Goal: Check status: Check status

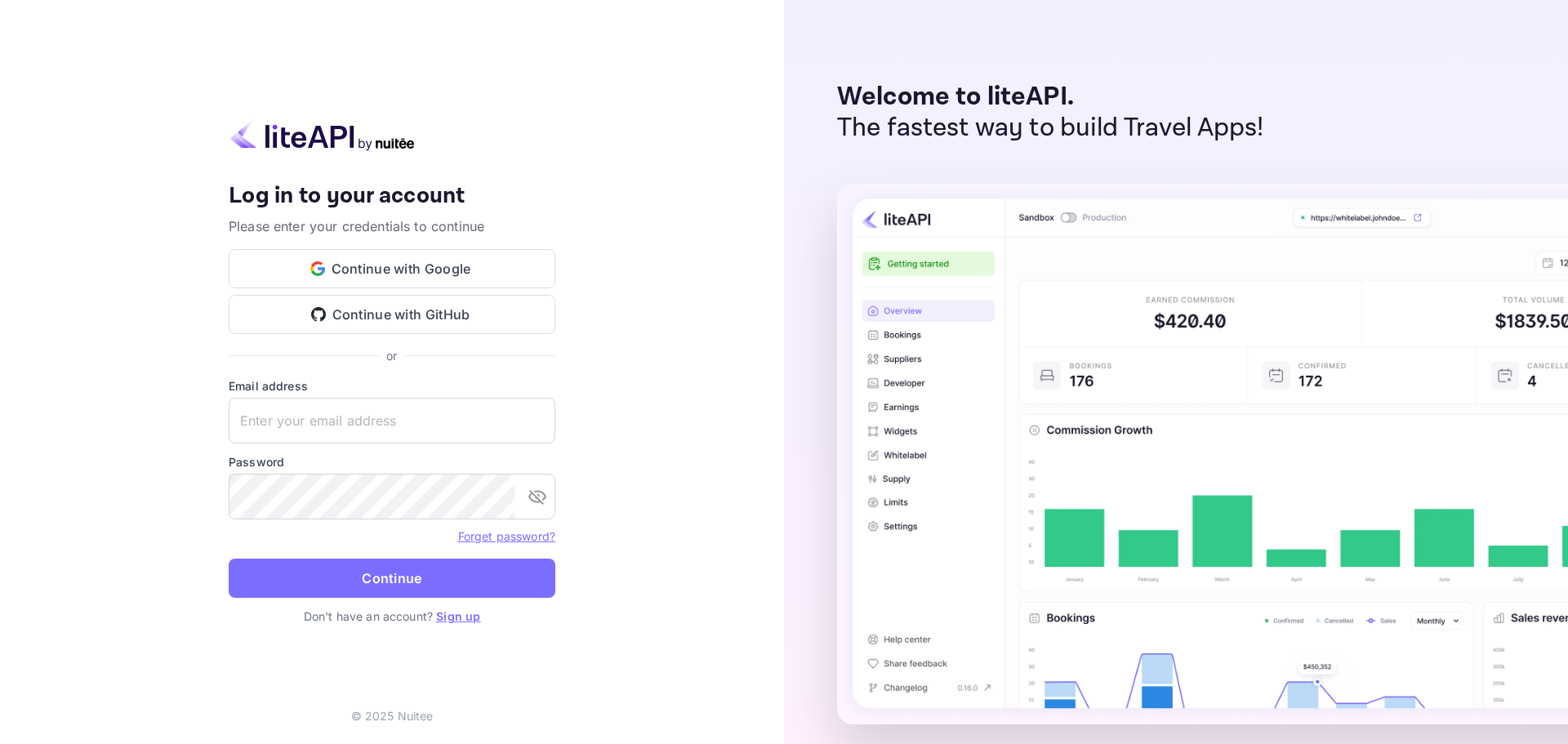
type input "[PERSON_NAME][EMAIL_ADDRESS][DOMAIN_NAME]"
click at [404, 562] on button "Continue" at bounding box center [392, 578] width 327 height 40
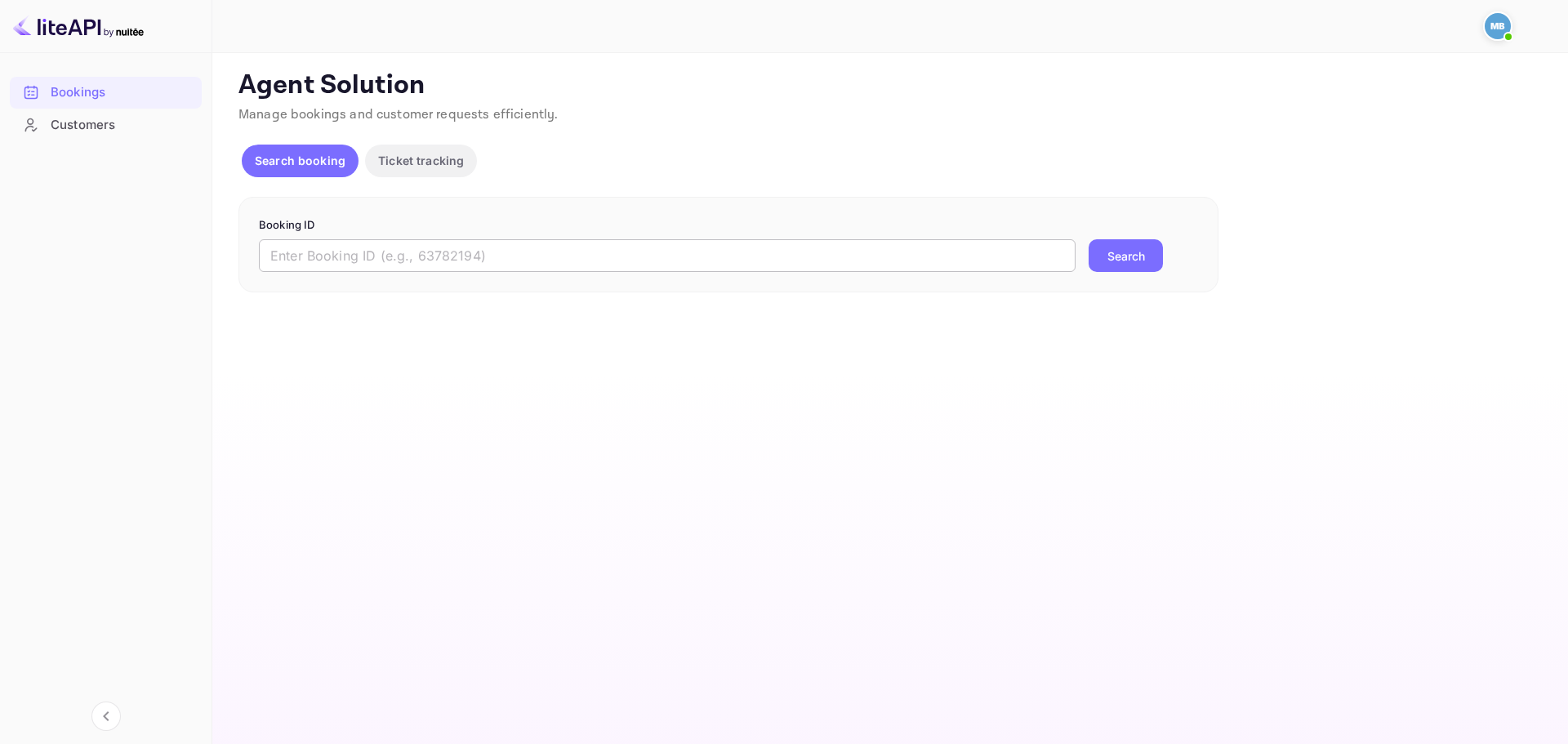
click at [434, 259] on input "text" at bounding box center [667, 256] width 817 height 33
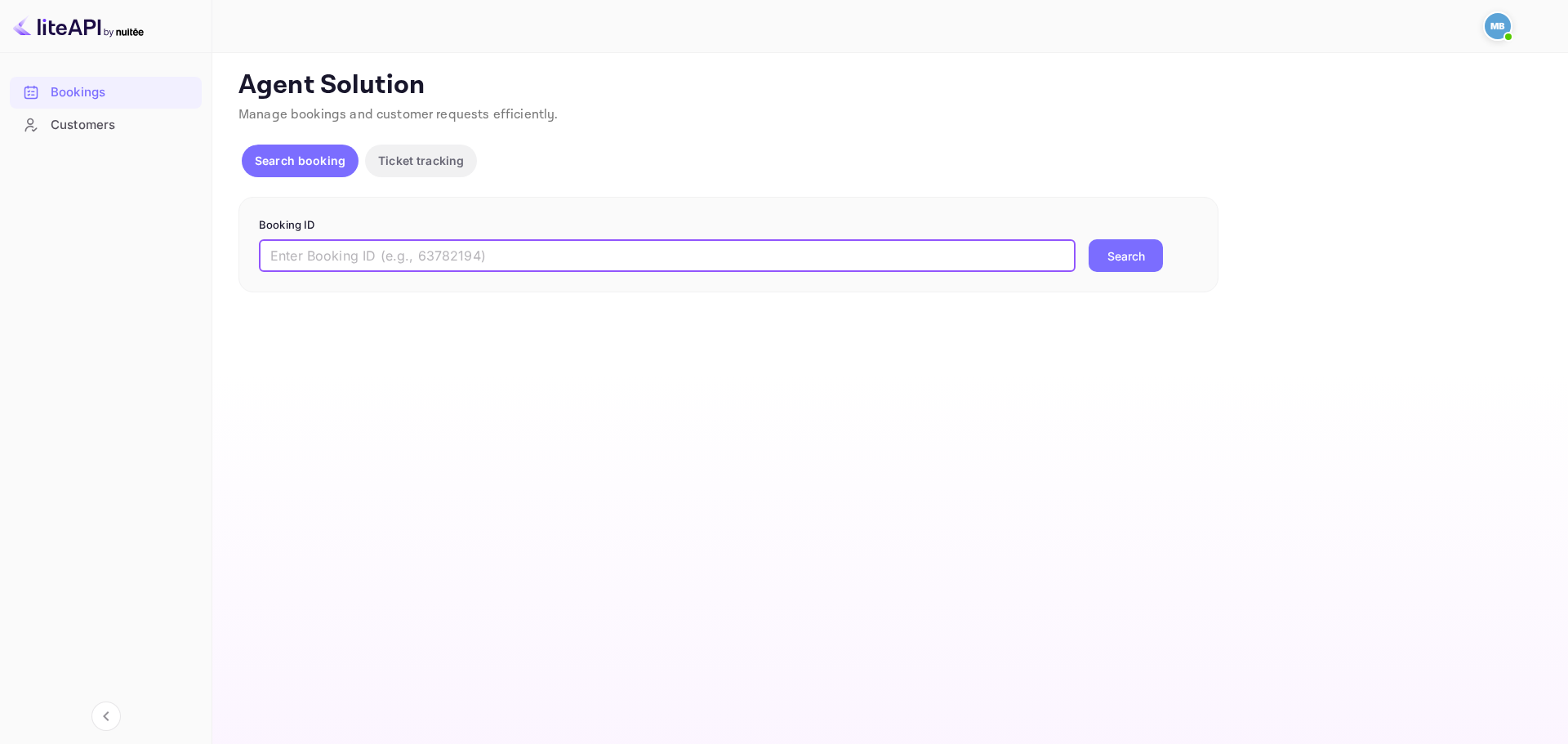
paste input "wRcri_V0j"
type input "wRcri_V0j"
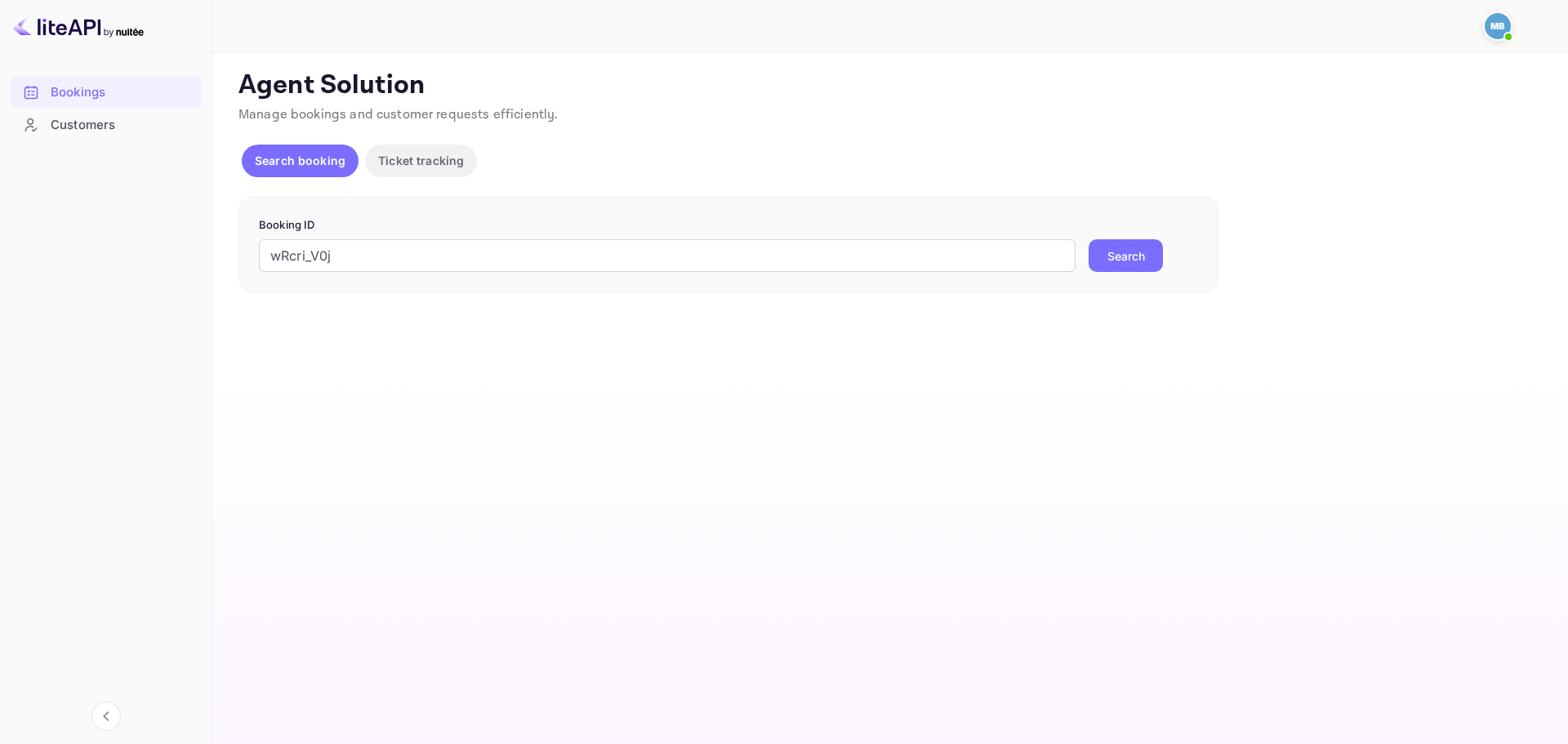
click at [1128, 261] on button "Search" at bounding box center [1125, 256] width 74 height 33
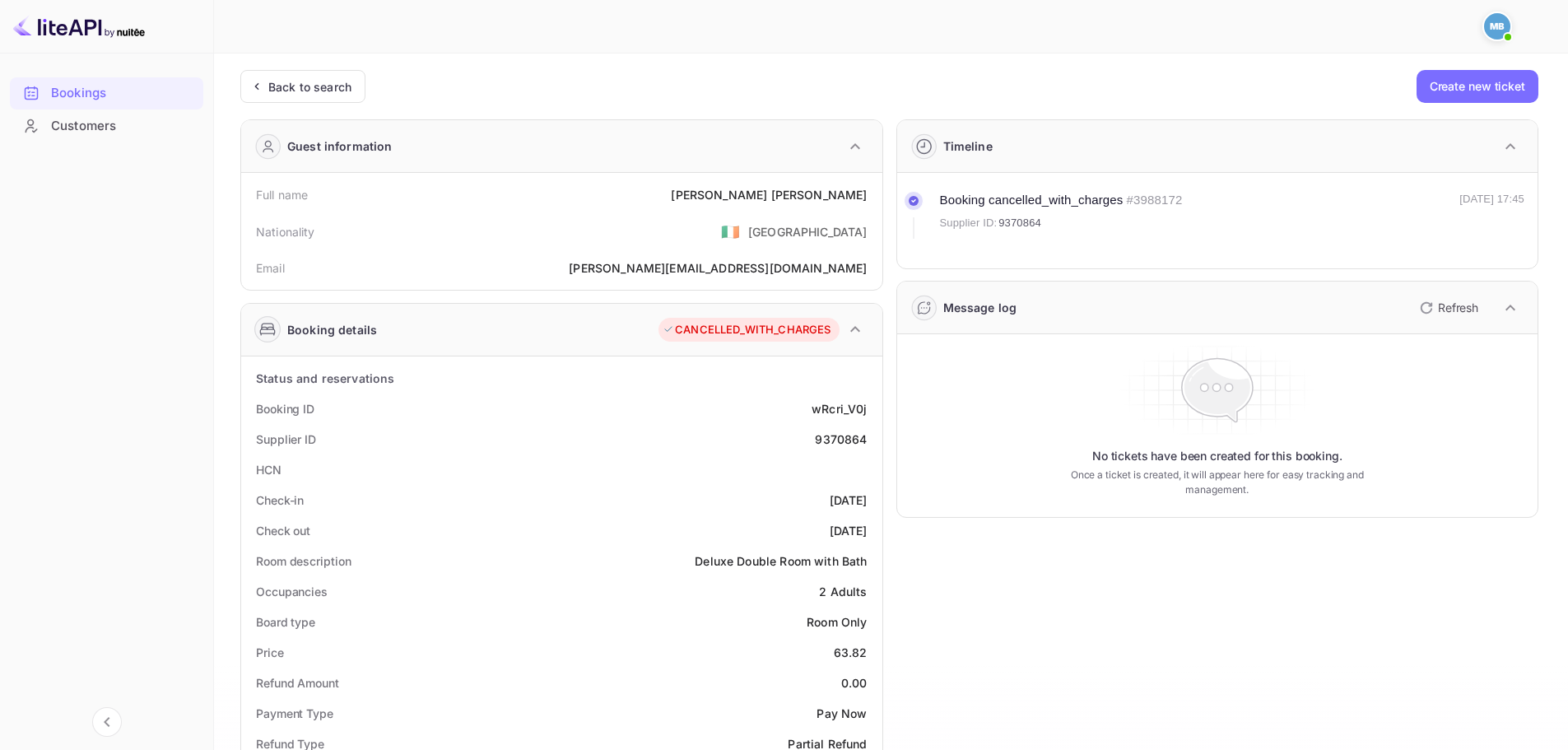
click at [839, 445] on div "9370864" at bounding box center [840, 439] width 52 height 17
copy div "9370864"
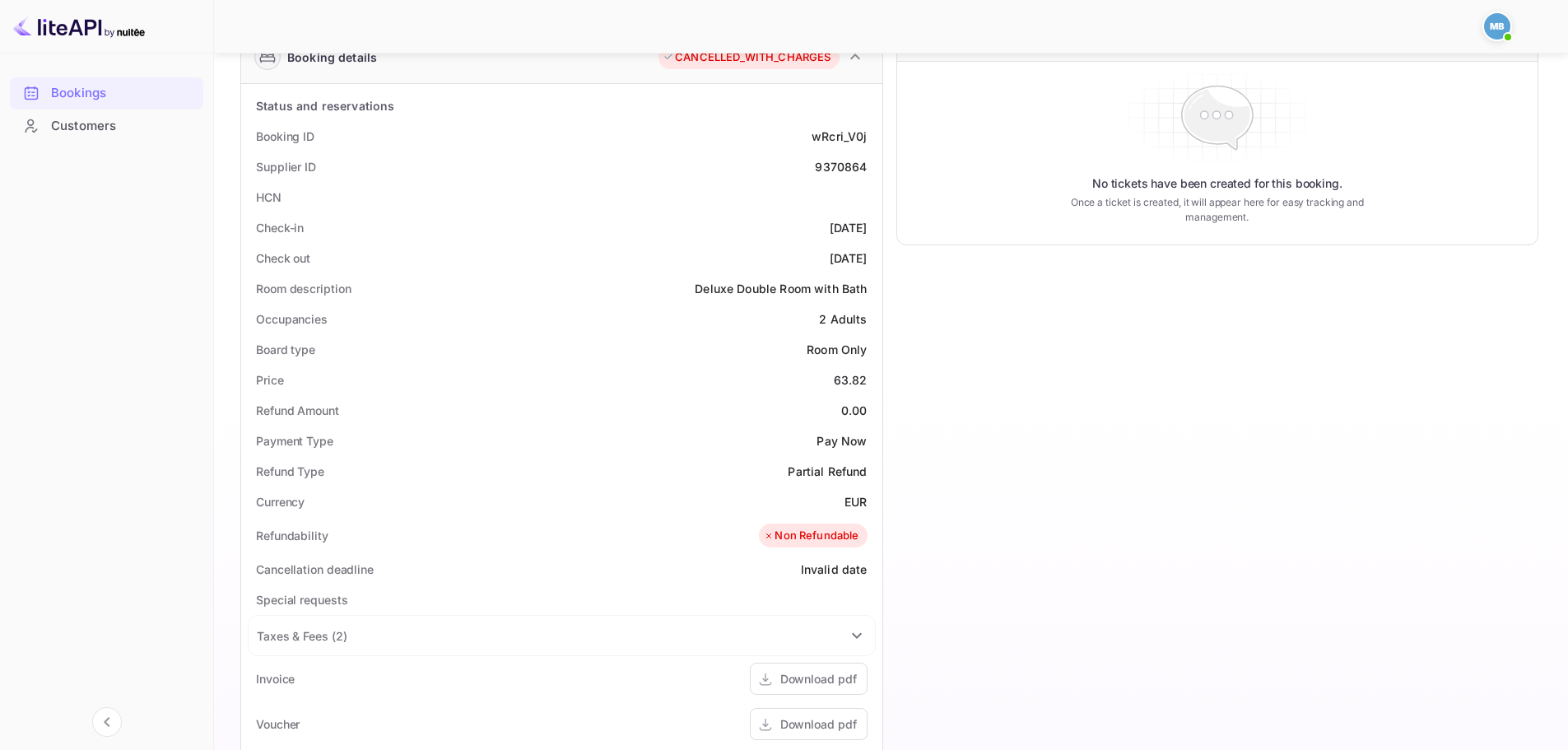
scroll to position [412, 0]
